Goal: Task Accomplishment & Management: Use online tool/utility

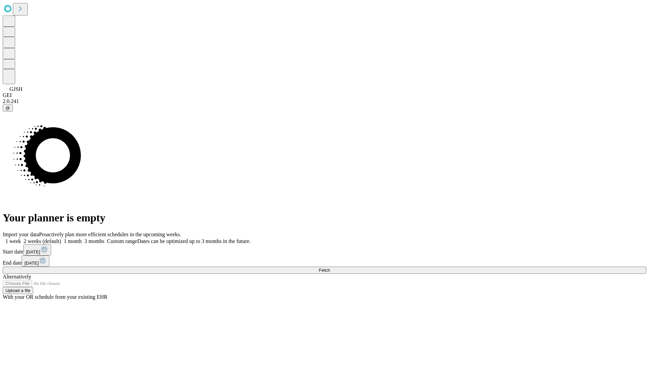
click at [330, 268] on span "Fetch" at bounding box center [324, 270] width 11 height 5
